Goal: Complete application form

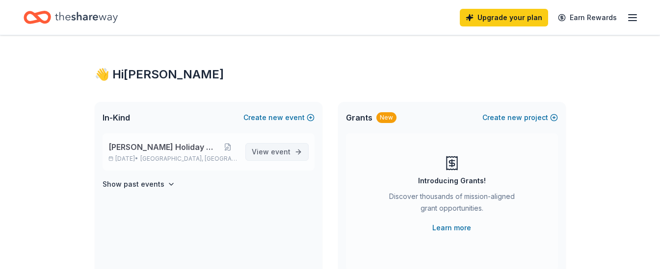
click at [273, 149] on span "event" at bounding box center [281, 152] width 20 height 8
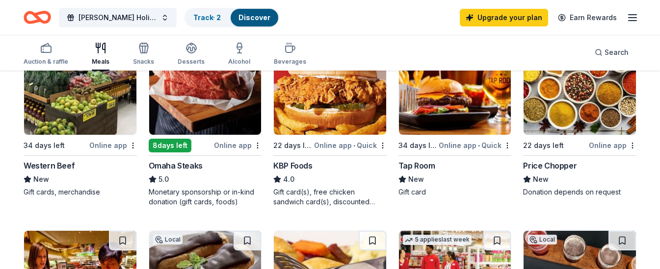
scroll to position [162, 0]
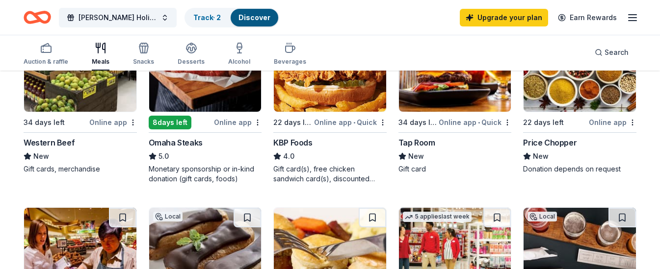
click at [304, 140] on div "KBP Foods" at bounding box center [292, 143] width 39 height 12
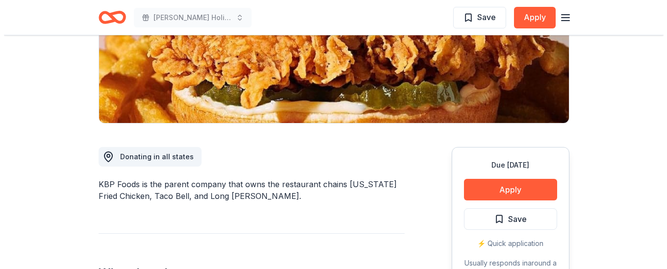
scroll to position [192, 0]
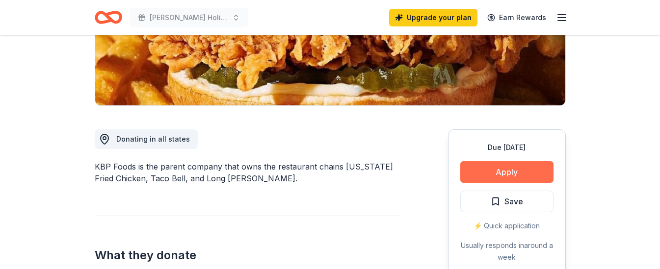
click at [506, 173] on button "Apply" at bounding box center [506, 172] width 93 height 22
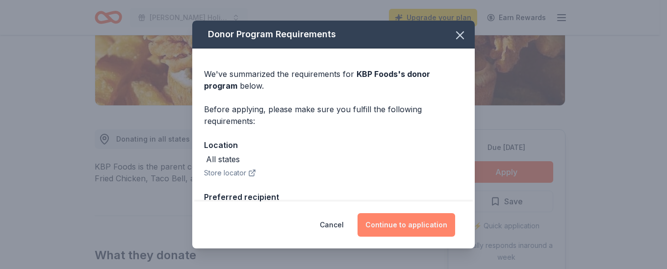
click at [392, 222] on button "Continue to application" at bounding box center [407, 225] width 98 height 24
